Goal: Information Seeking & Learning: Find specific fact

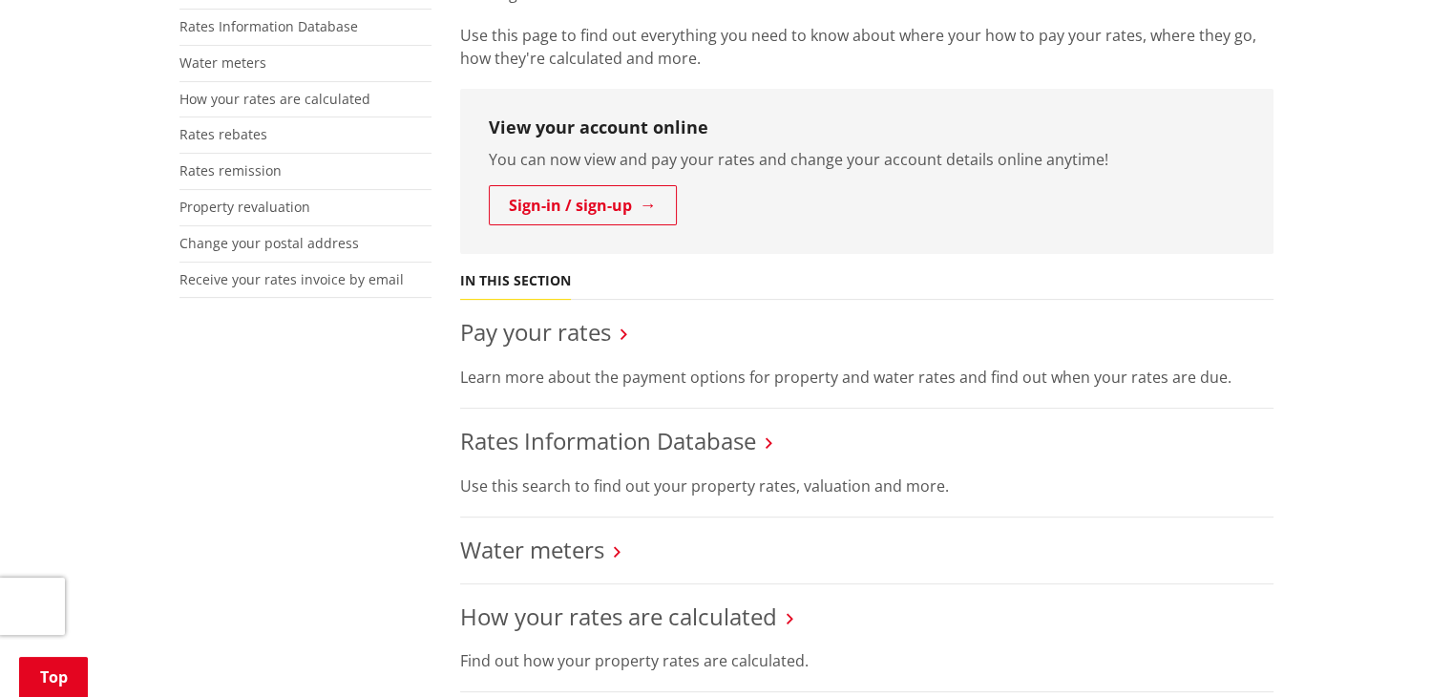
scroll to position [539, 0]
click at [544, 424] on link "Rates Information Database" at bounding box center [608, 440] width 296 height 32
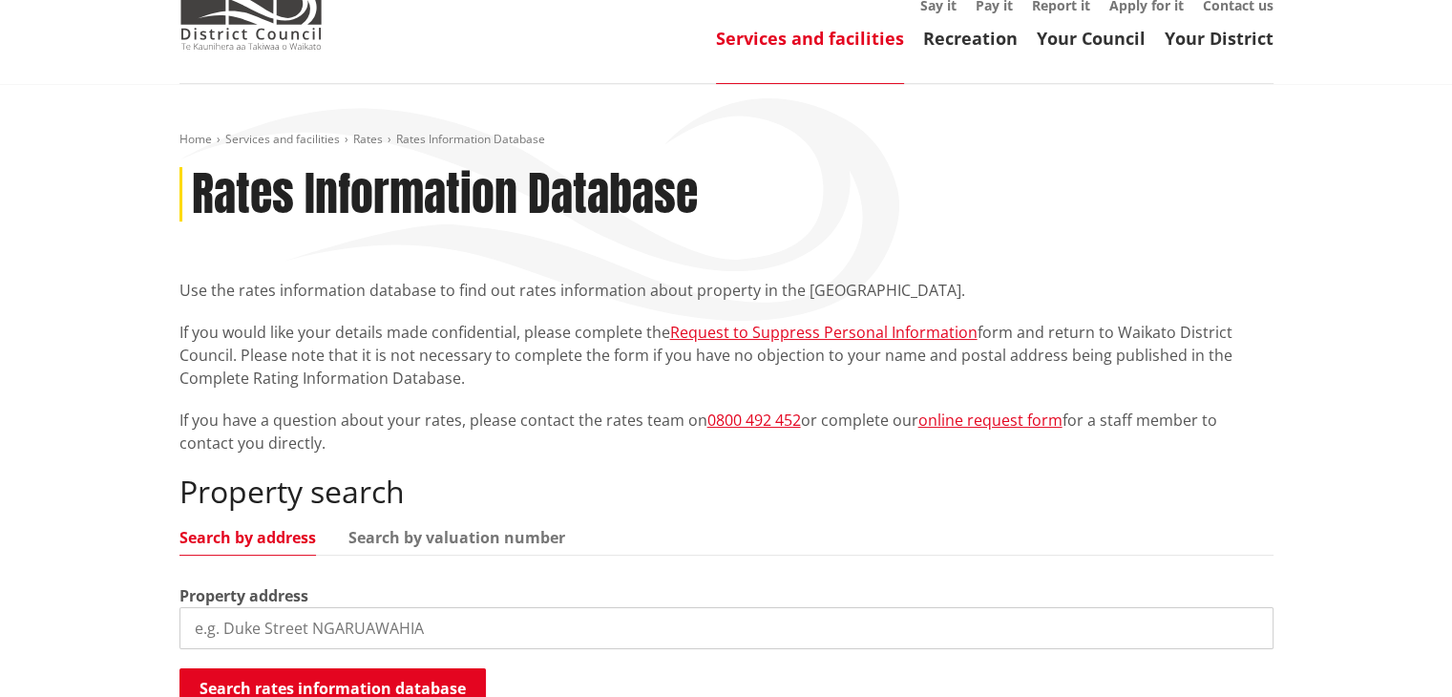
scroll to position [205, 0]
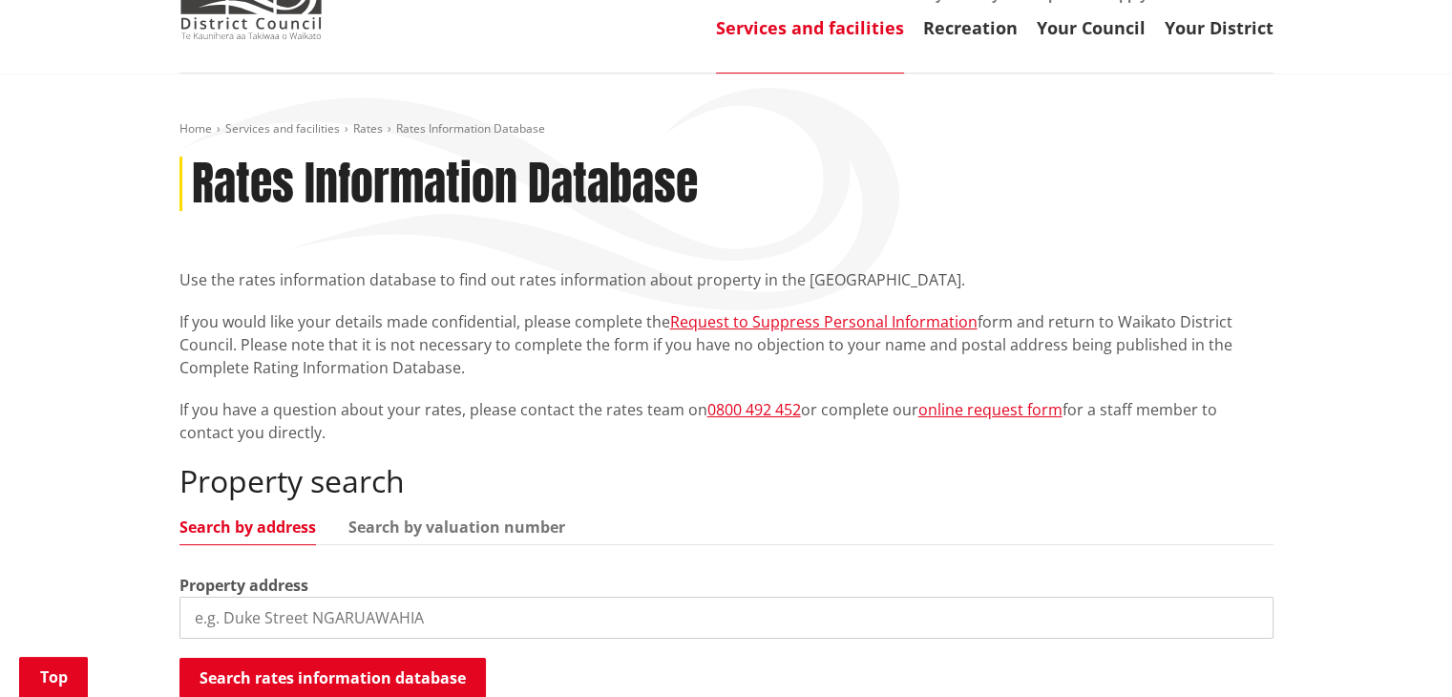
click at [432, 597] on input "search" at bounding box center [727, 618] width 1094 height 42
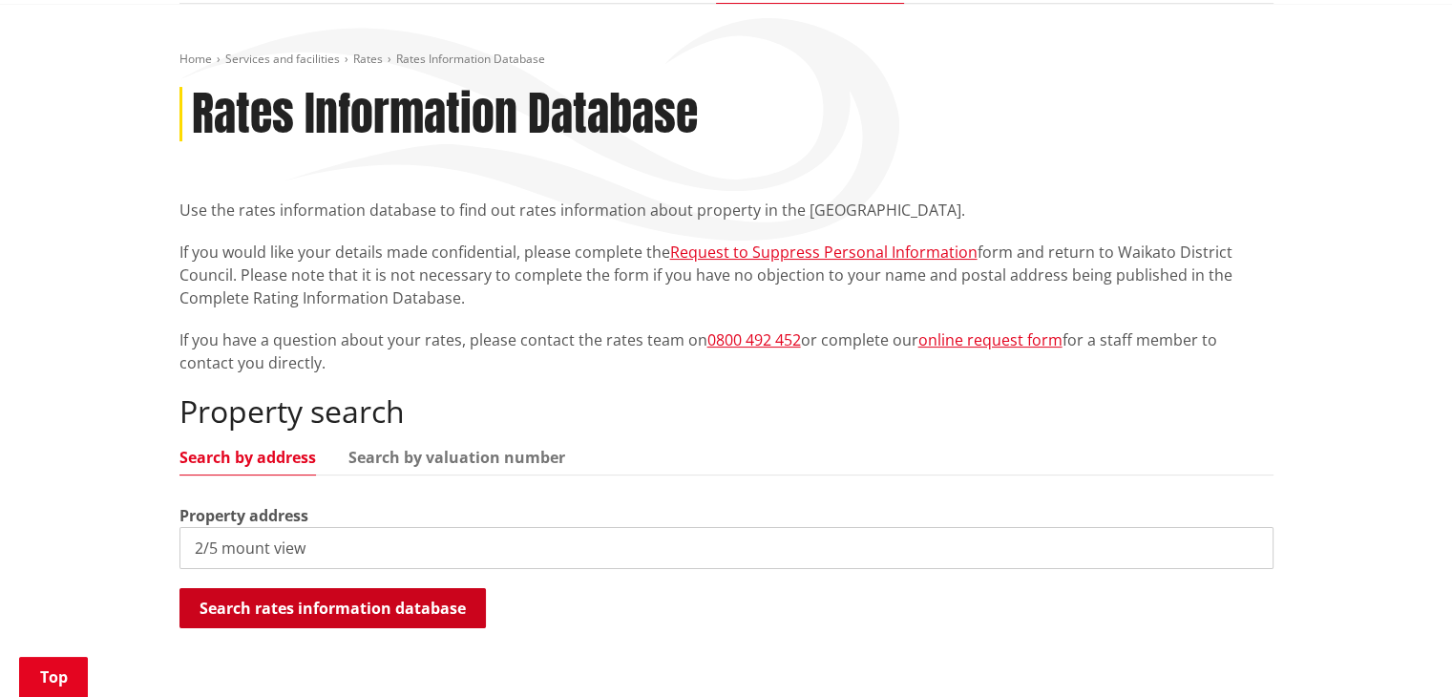
type input "2/5 mount view"
click at [373, 588] on button "Search rates information database" at bounding box center [333, 608] width 306 height 40
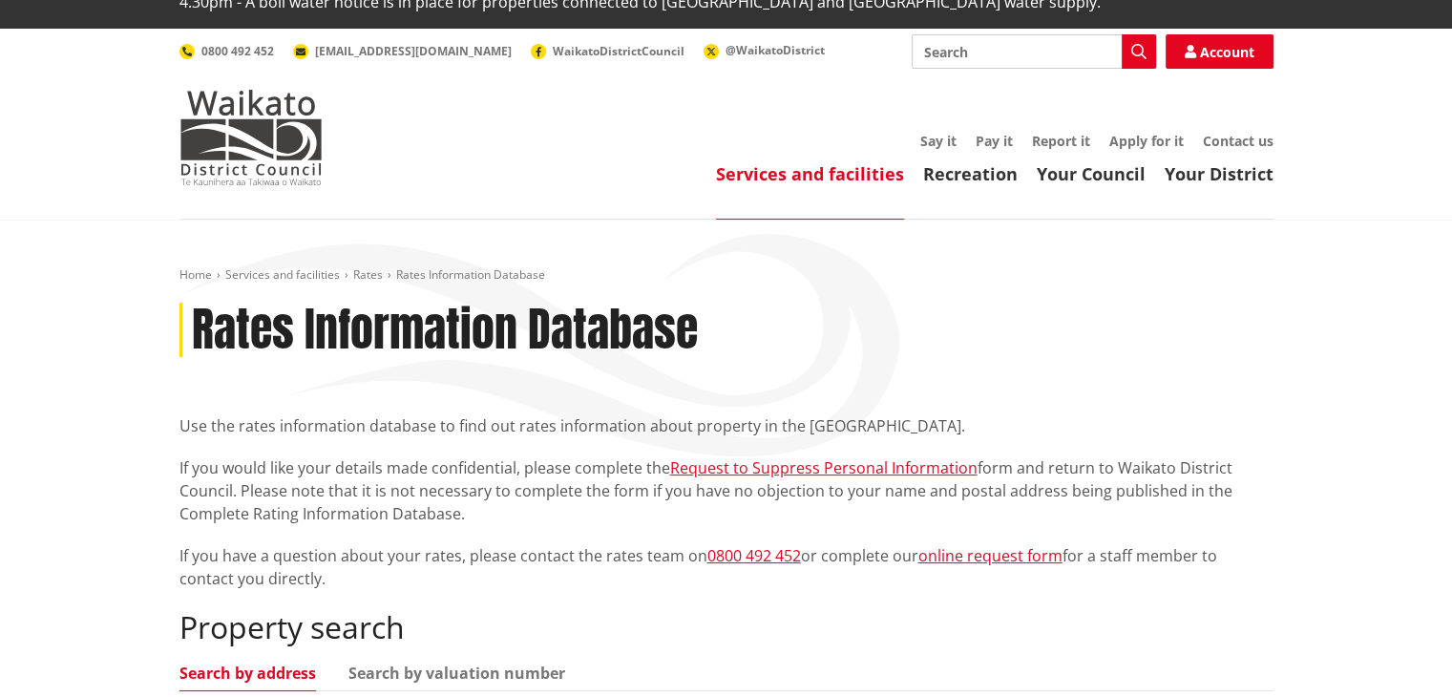
scroll to position [0, 0]
